Goal: Information Seeking & Learning: Understand process/instructions

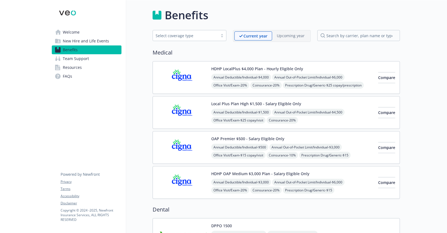
click at [195, 40] on div "Select coverage type" at bounding box center [190, 35] width 74 height 11
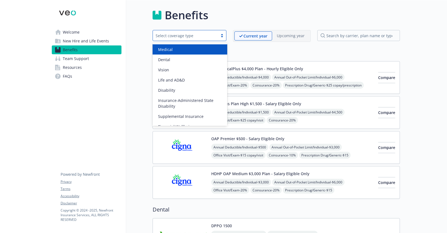
click at [195, 40] on div "Select coverage type" at bounding box center [190, 35] width 74 height 11
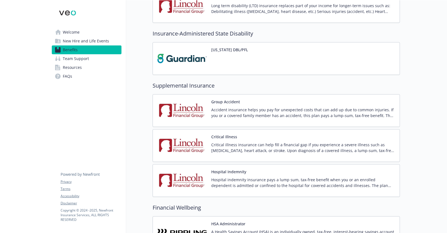
scroll to position [491, 0]
